Goal: Task Accomplishment & Management: Manage account settings

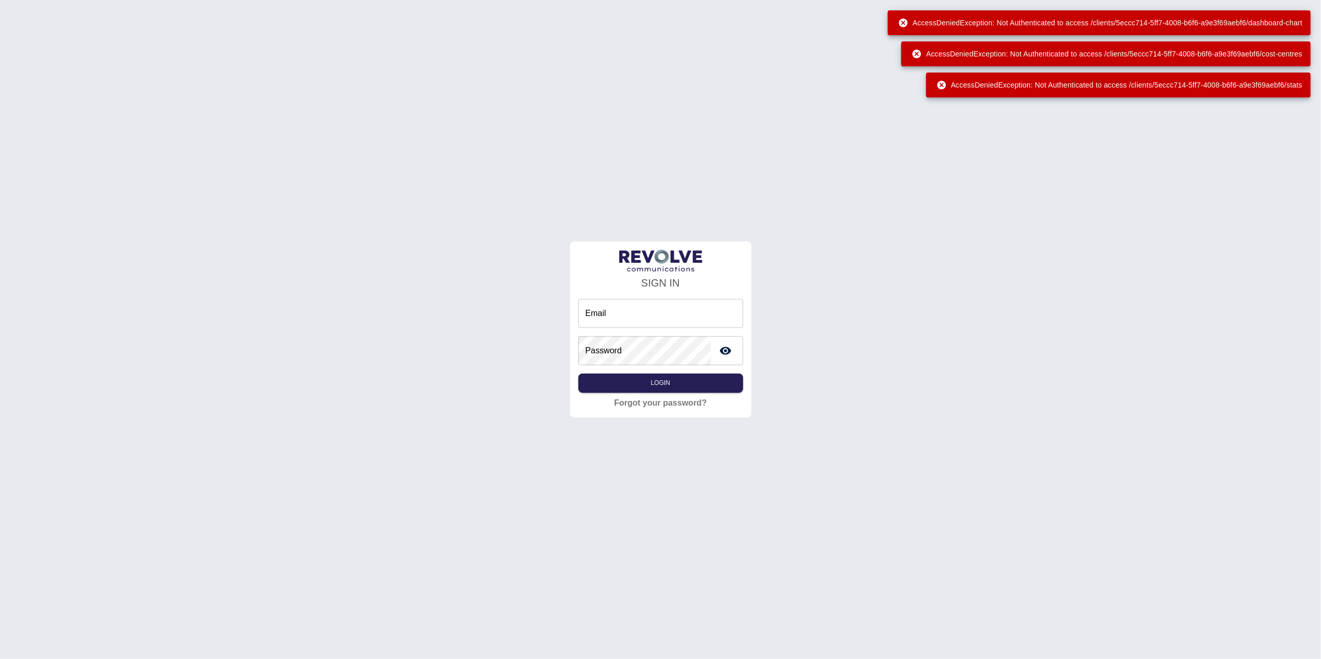
type input "**********"
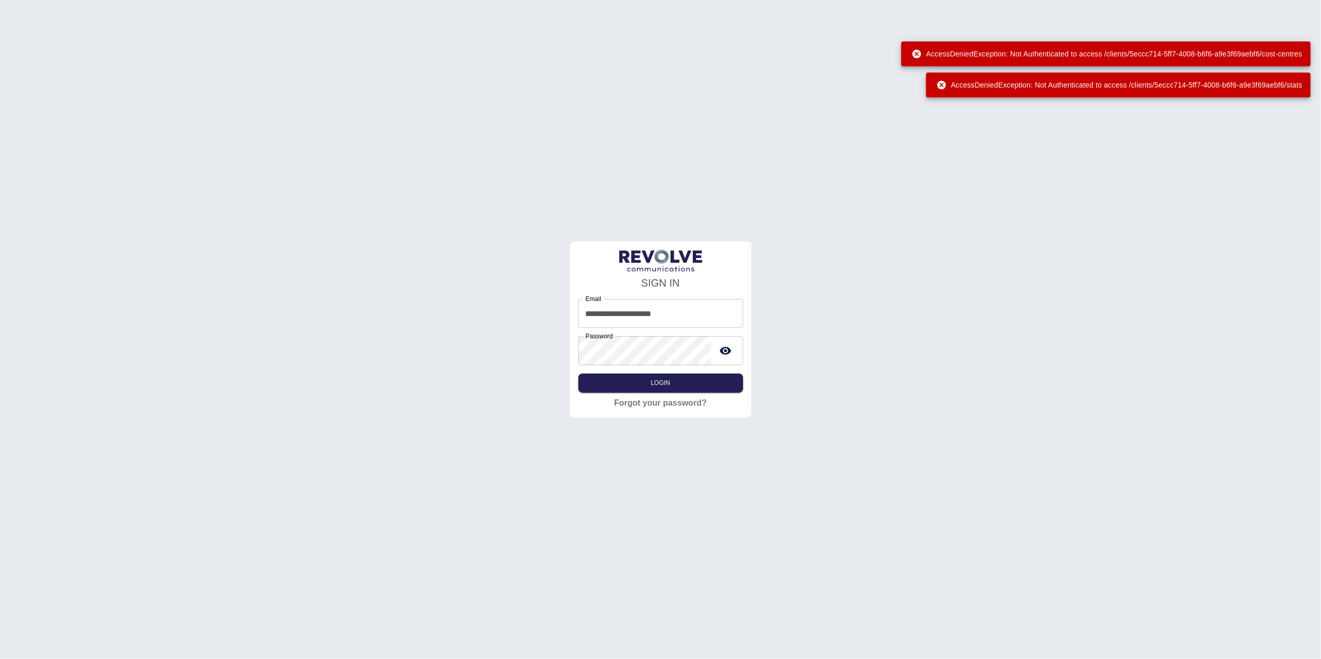
click at [67, 38] on div "**********" at bounding box center [660, 329] width 1321 height 659
click at [644, 388] on button "Login" at bounding box center [660, 383] width 165 height 19
